Goal: Task Accomplishment & Management: Use online tool/utility

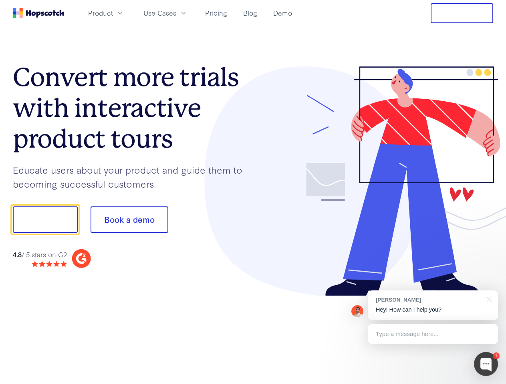
click at [253, 192] on div at bounding box center [373, 181] width 240 height 230
click at [113, 13] on span "Product" at bounding box center [100, 13] width 25 height 10
click at [176, 13] on span "Use Cases" at bounding box center [159, 13] width 33 height 10
click at [462, 13] on button "Free Trial" at bounding box center [462, 13] width 62 height 20
click at [45, 220] on button "Show me!" at bounding box center [45, 220] width 65 height 26
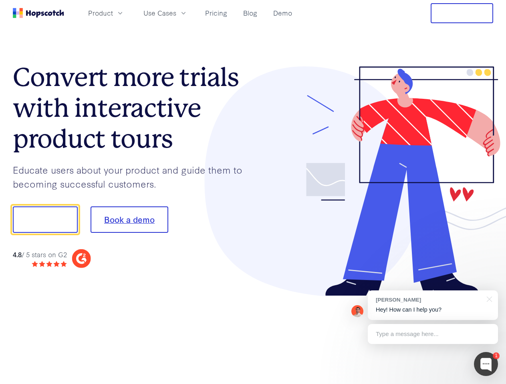
click at [129, 220] on button "Book a demo" at bounding box center [130, 220] width 78 height 26
click at [486, 364] on div at bounding box center [486, 364] width 24 height 24
click at [433, 306] on div "[PERSON_NAME] Hey! How can I help you?" at bounding box center [433, 306] width 130 height 30
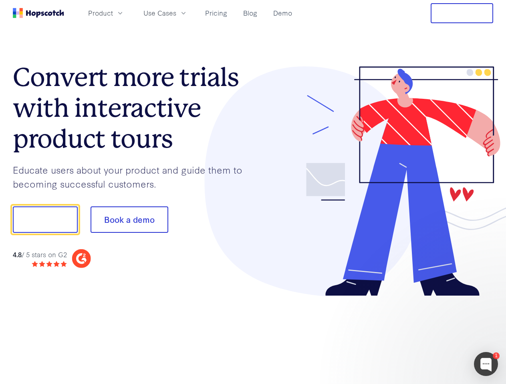
click at [488, 299] on div at bounding box center [423, 273] width 150 height 160
click at [433, 334] on div at bounding box center [423, 273] width 150 height 160
